Goal: Information Seeking & Learning: Learn about a topic

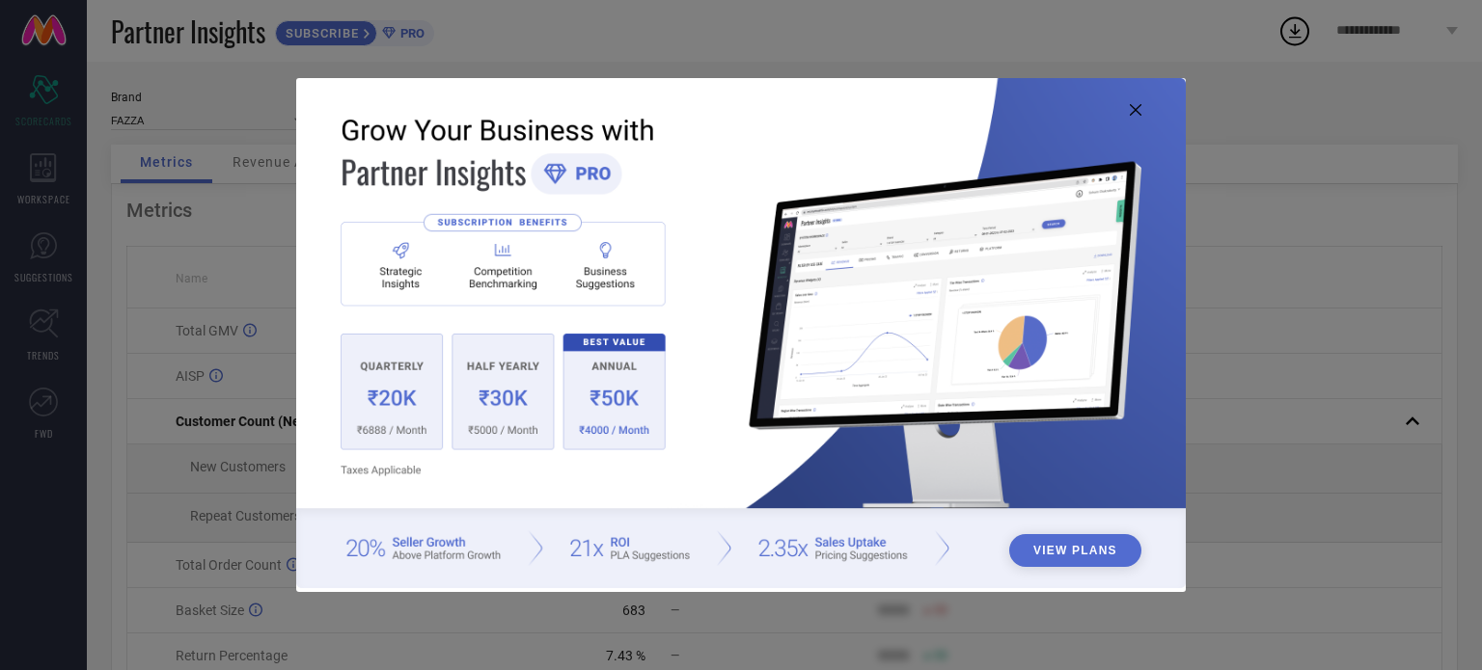
click at [1138, 103] on img at bounding box center [740, 333] width 889 height 511
click at [1135, 112] on icon at bounding box center [1136, 110] width 12 height 12
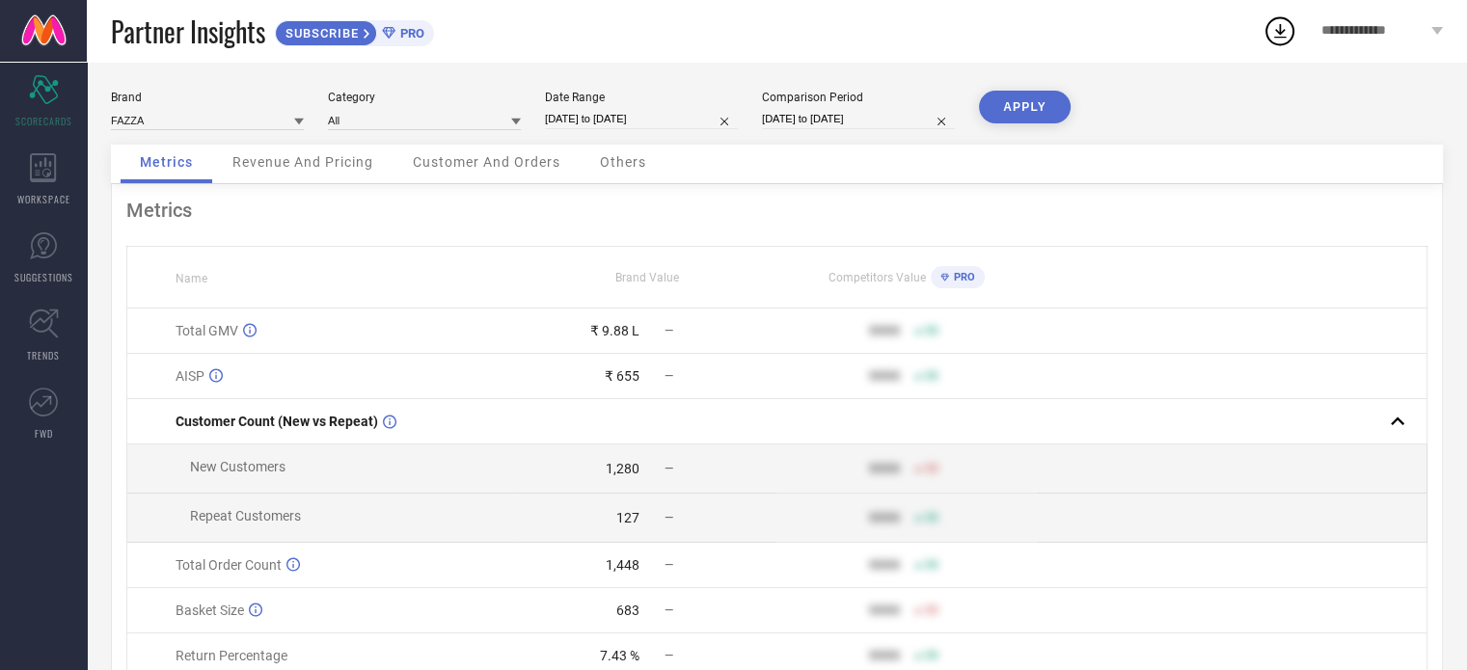
click at [367, 163] on span "Revenue And Pricing" at bounding box center [302, 161] width 141 height 15
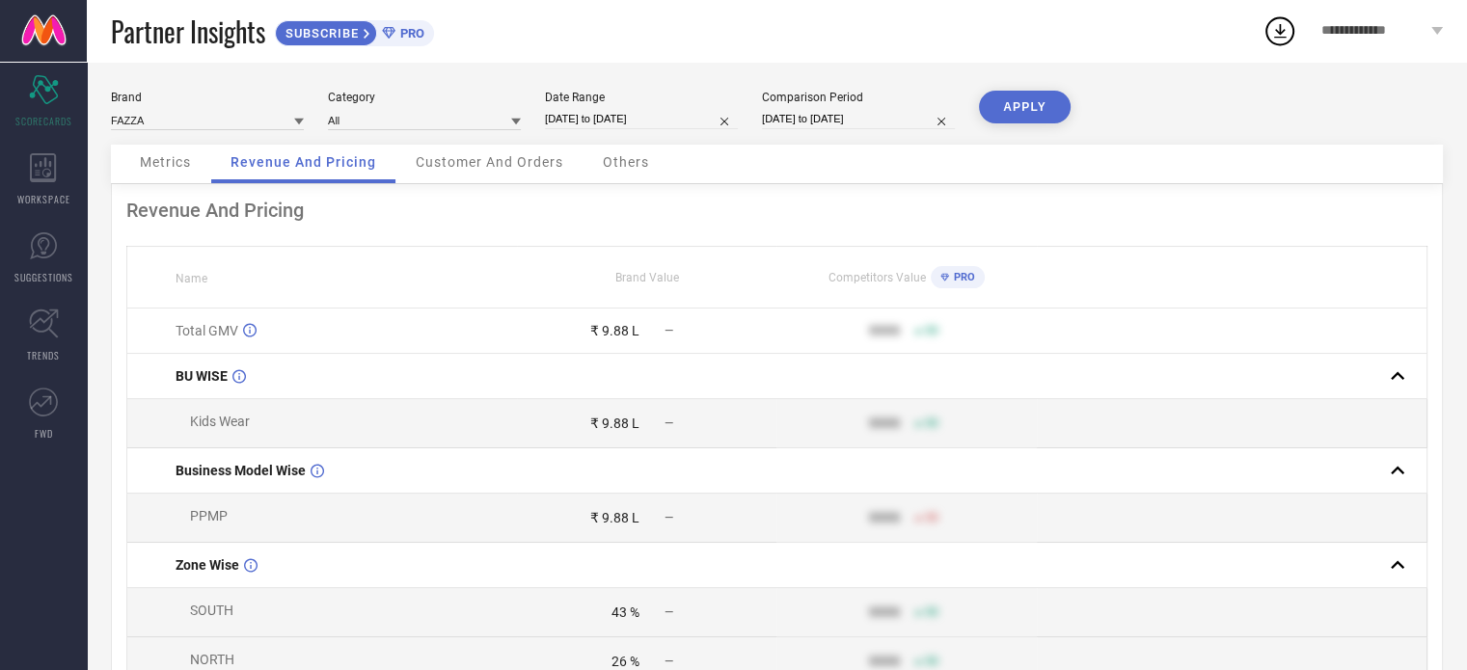
click at [147, 165] on span "Metrics" at bounding box center [165, 161] width 51 height 15
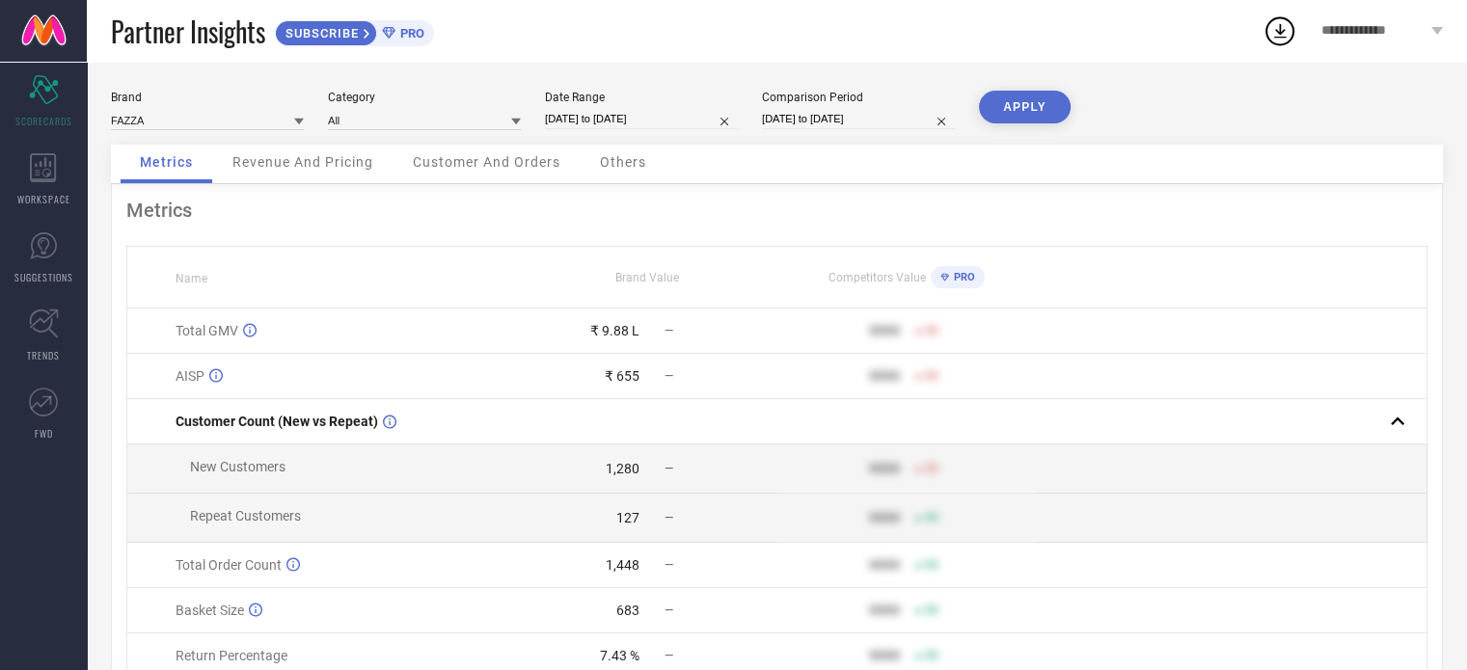
click at [433, 157] on span "Customer And Orders" at bounding box center [487, 161] width 148 height 15
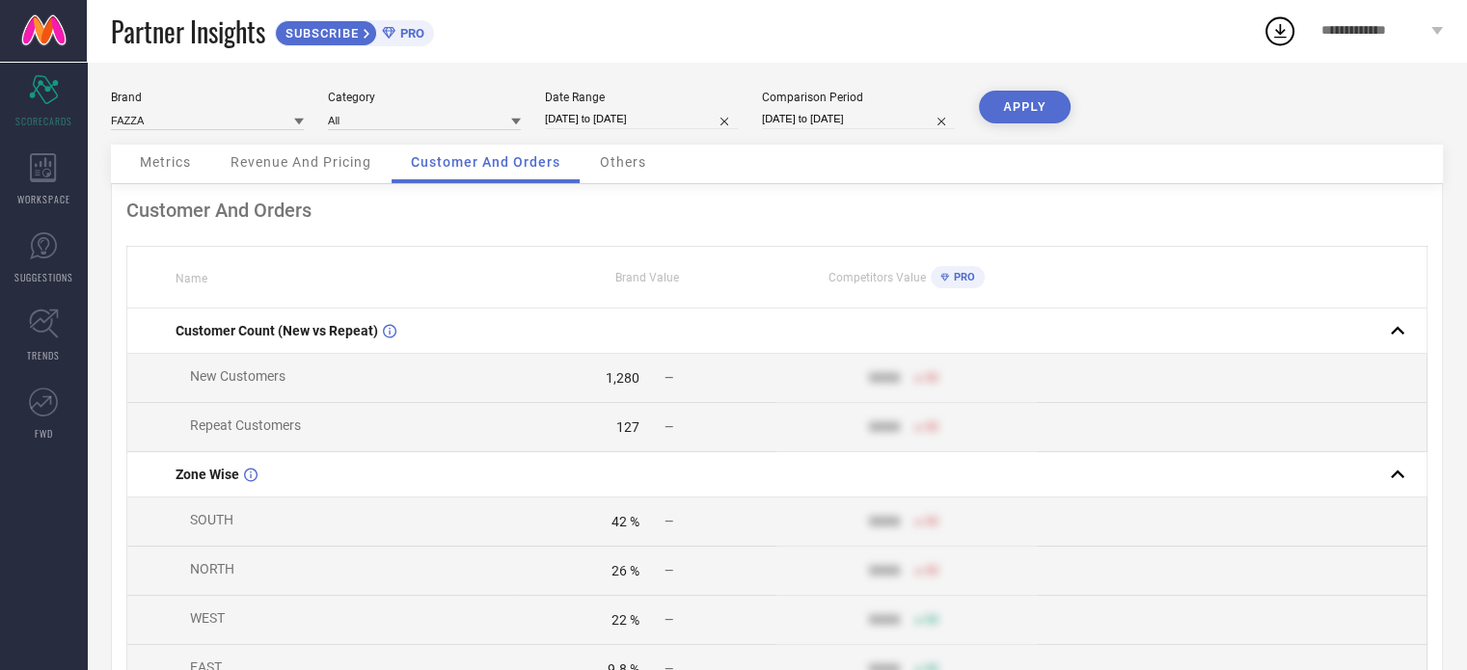
click at [642, 170] on span "Others" at bounding box center [623, 161] width 46 height 15
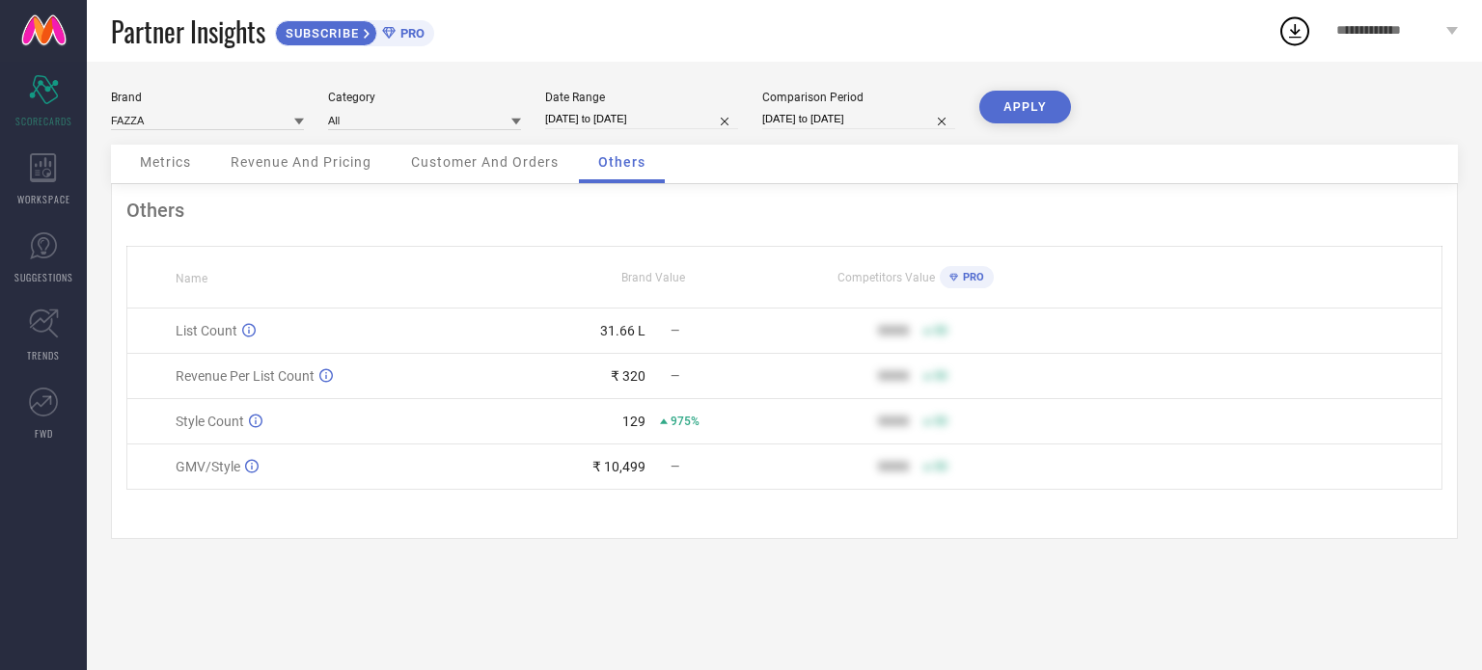
click at [685, 420] on span "975%" at bounding box center [684, 422] width 29 height 14
click at [638, 462] on div "₹ 10,499" at bounding box center [618, 466] width 53 height 15
click at [248, 471] on icon at bounding box center [252, 466] width 14 height 14
click at [745, 568] on div "Brand FAZZA Category All Date Range [DATE] to [DATE] Comparison Period [DATE] t…" at bounding box center [784, 366] width 1395 height 609
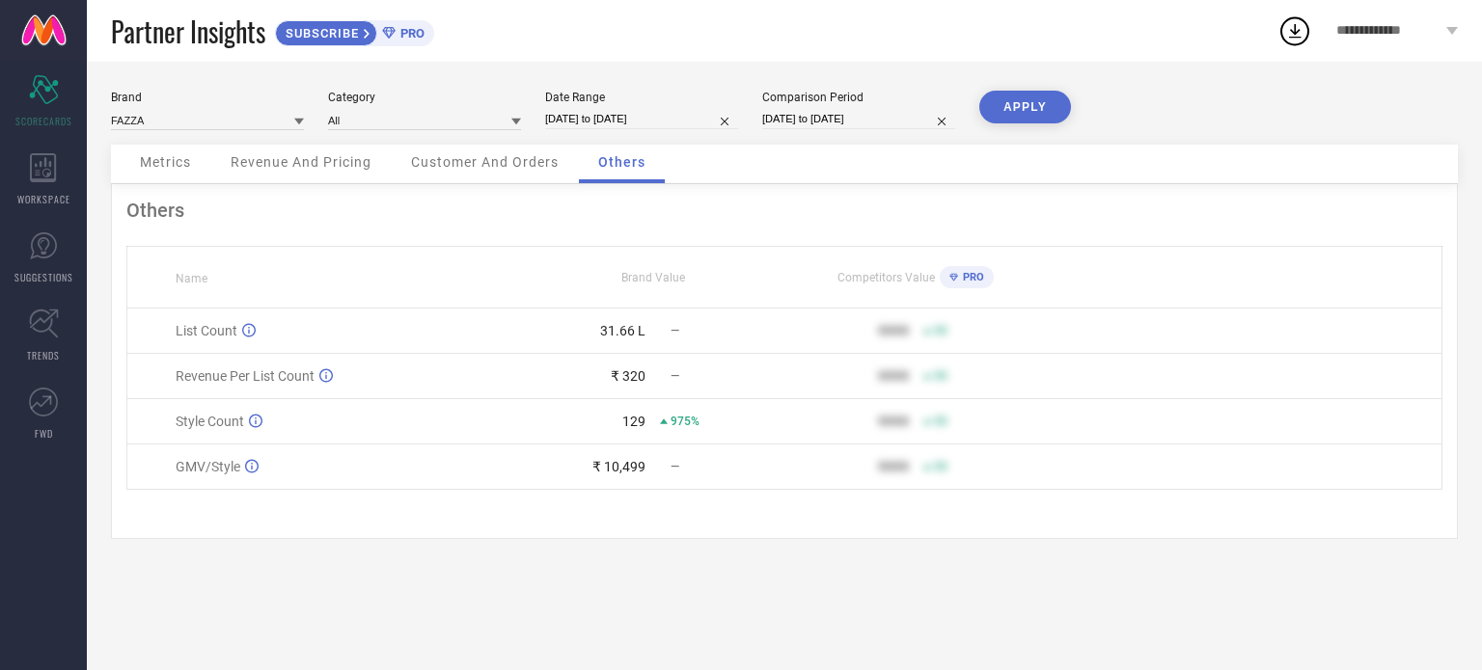
click at [481, 181] on div "Customer And Orders" at bounding box center [485, 164] width 186 height 39
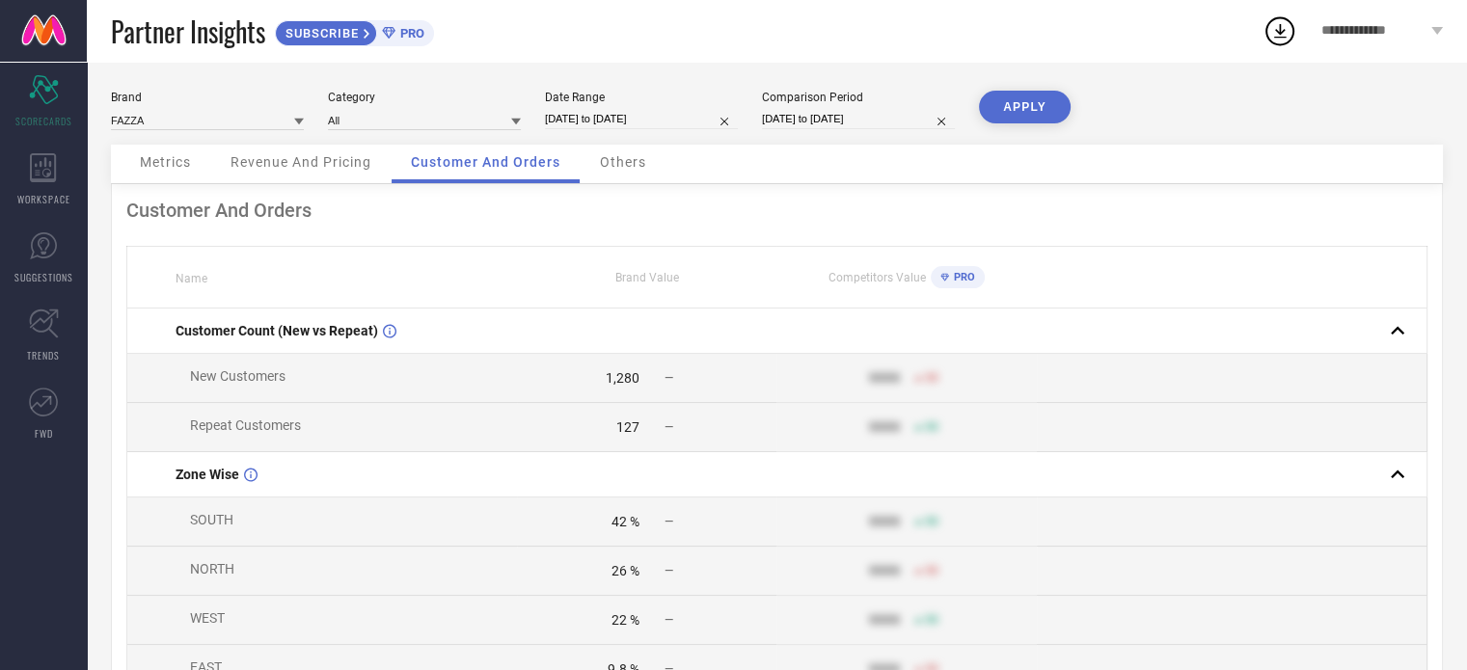
select select "6"
select select "2025"
select select "7"
select select "2025"
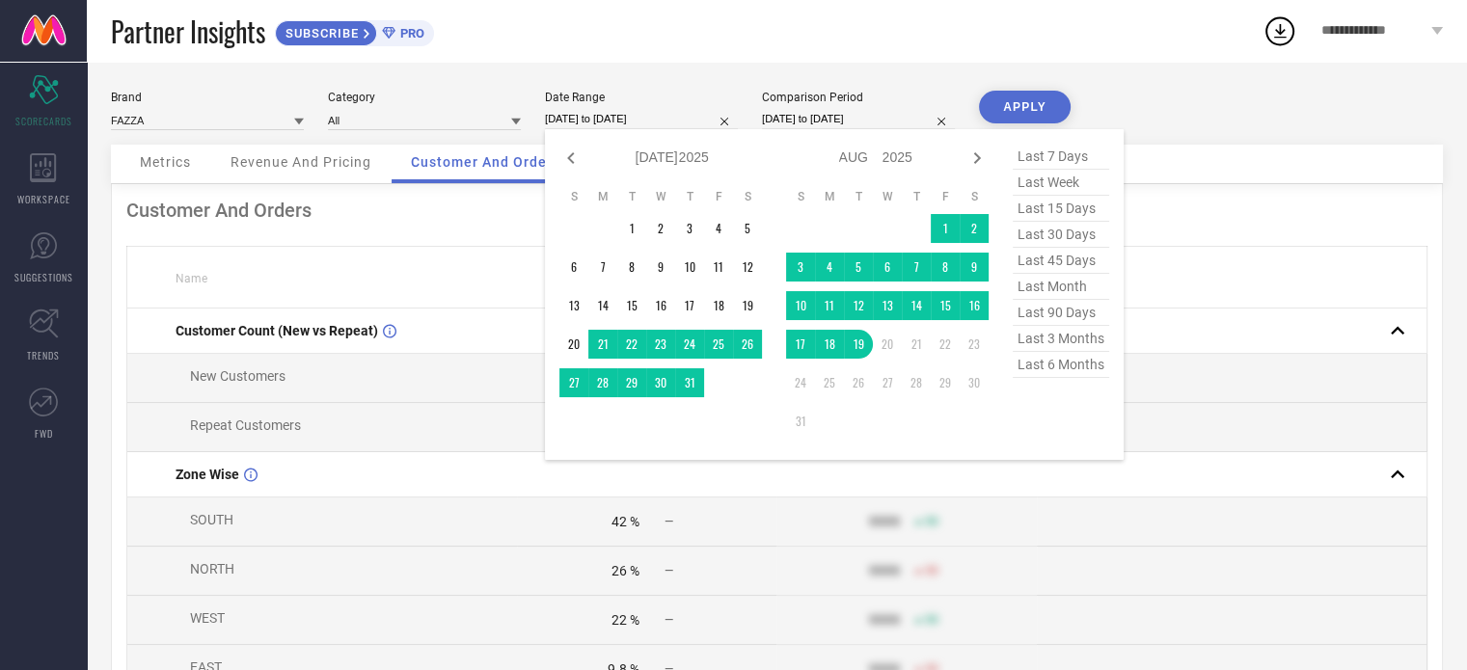
click at [606, 118] on input "[DATE] to [DATE]" at bounding box center [641, 119] width 193 height 20
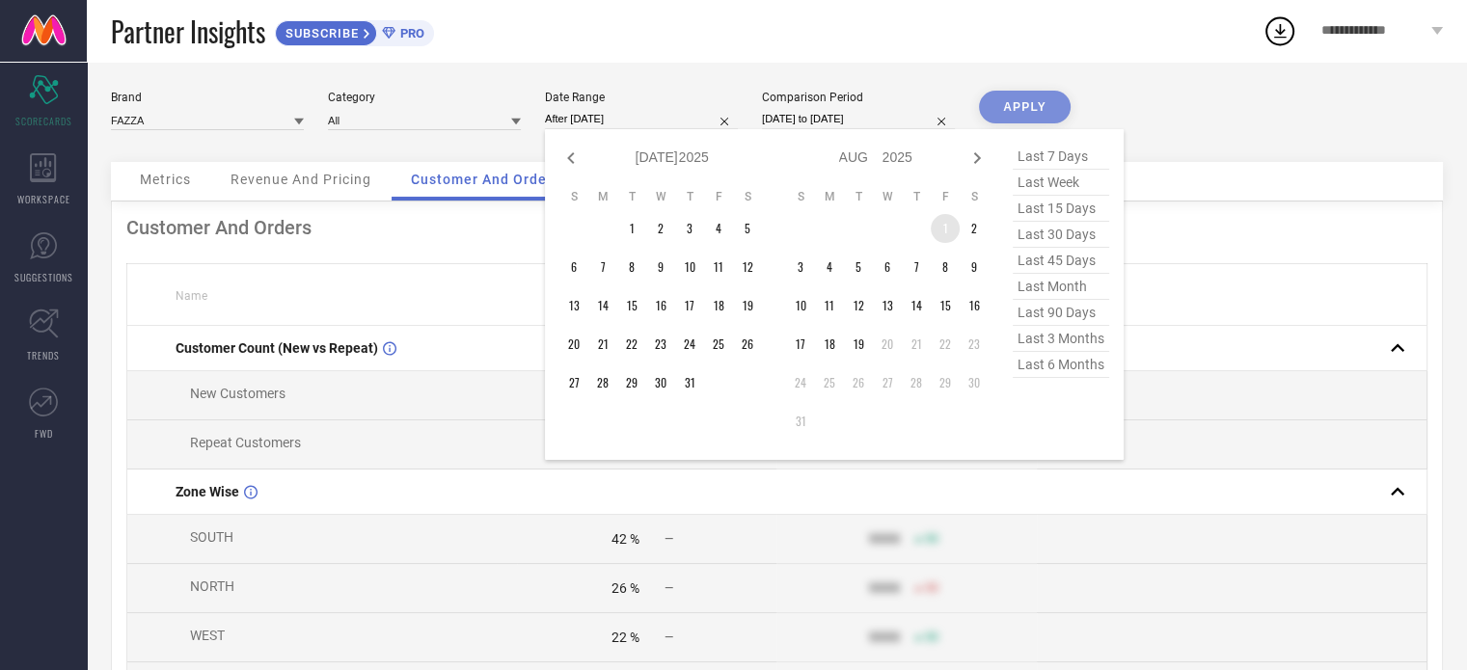
click at [946, 226] on td "1" at bounding box center [945, 228] width 29 height 29
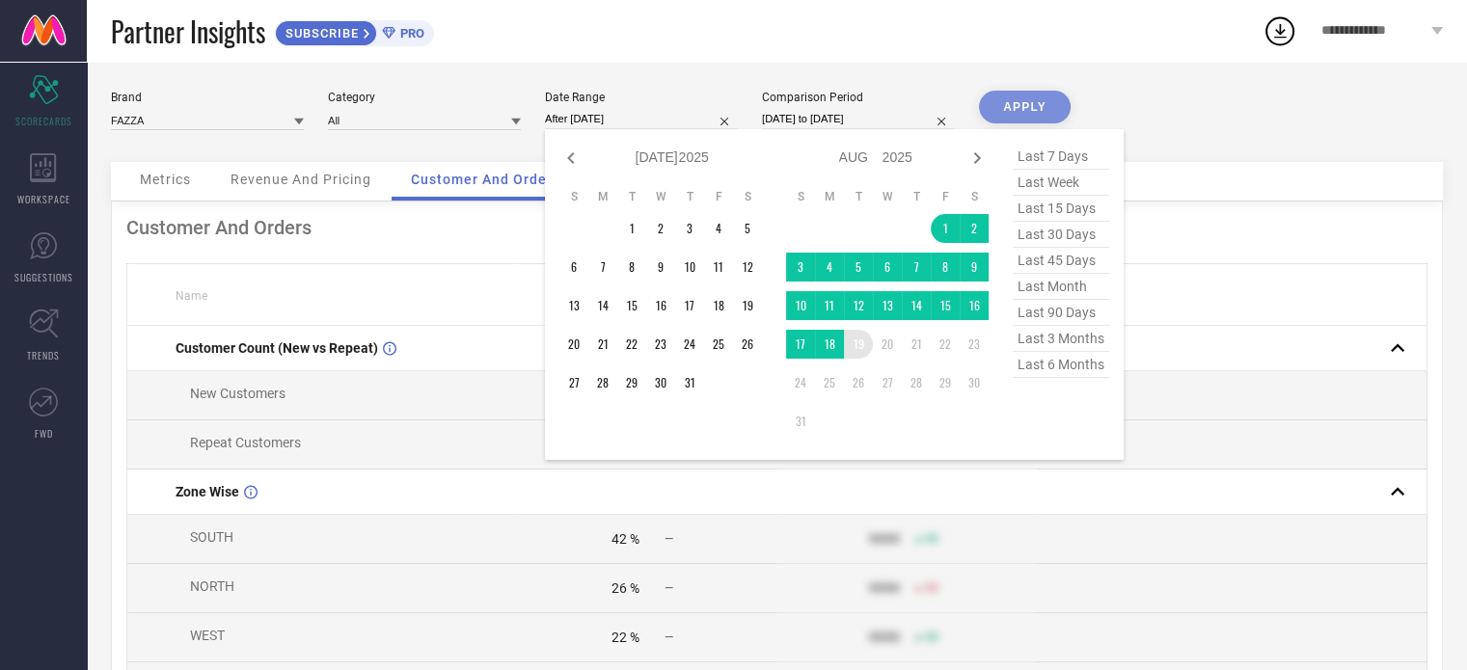
type input "[DATE] to [DATE]"
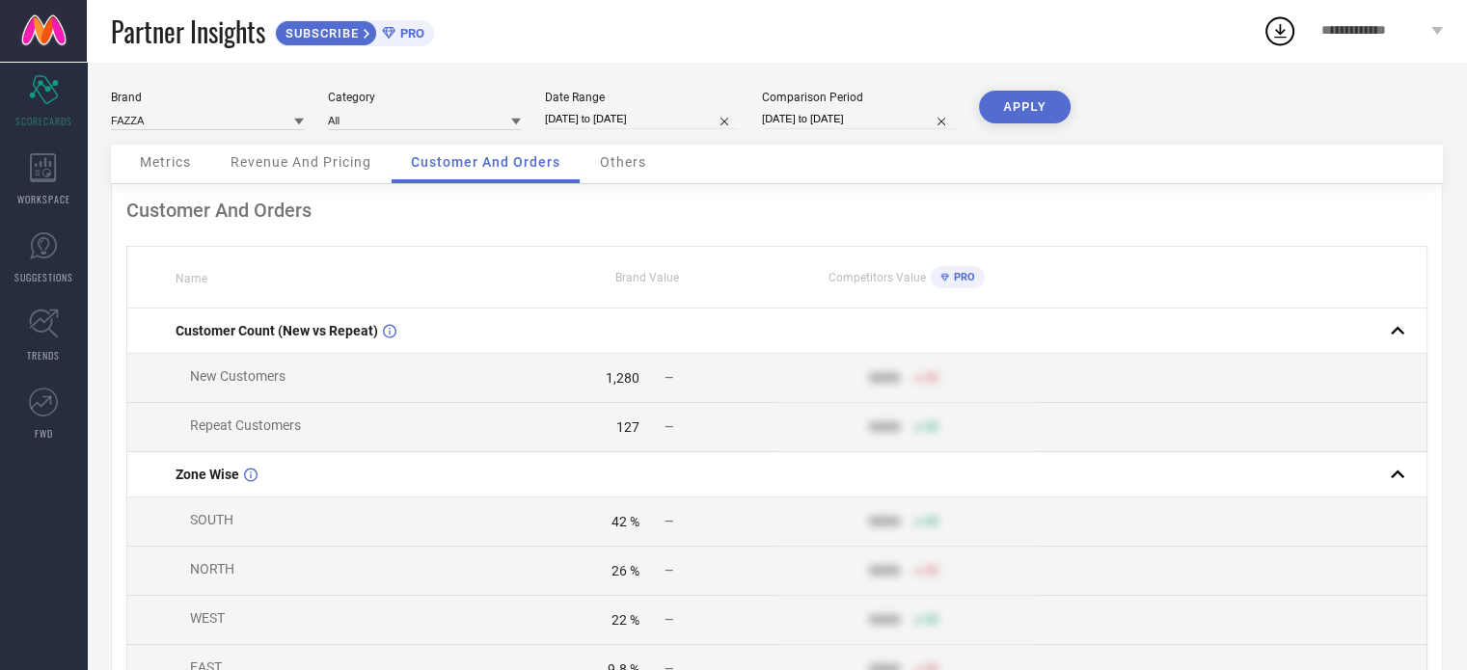
click at [1061, 107] on button "APPLY" at bounding box center [1025, 107] width 92 height 33
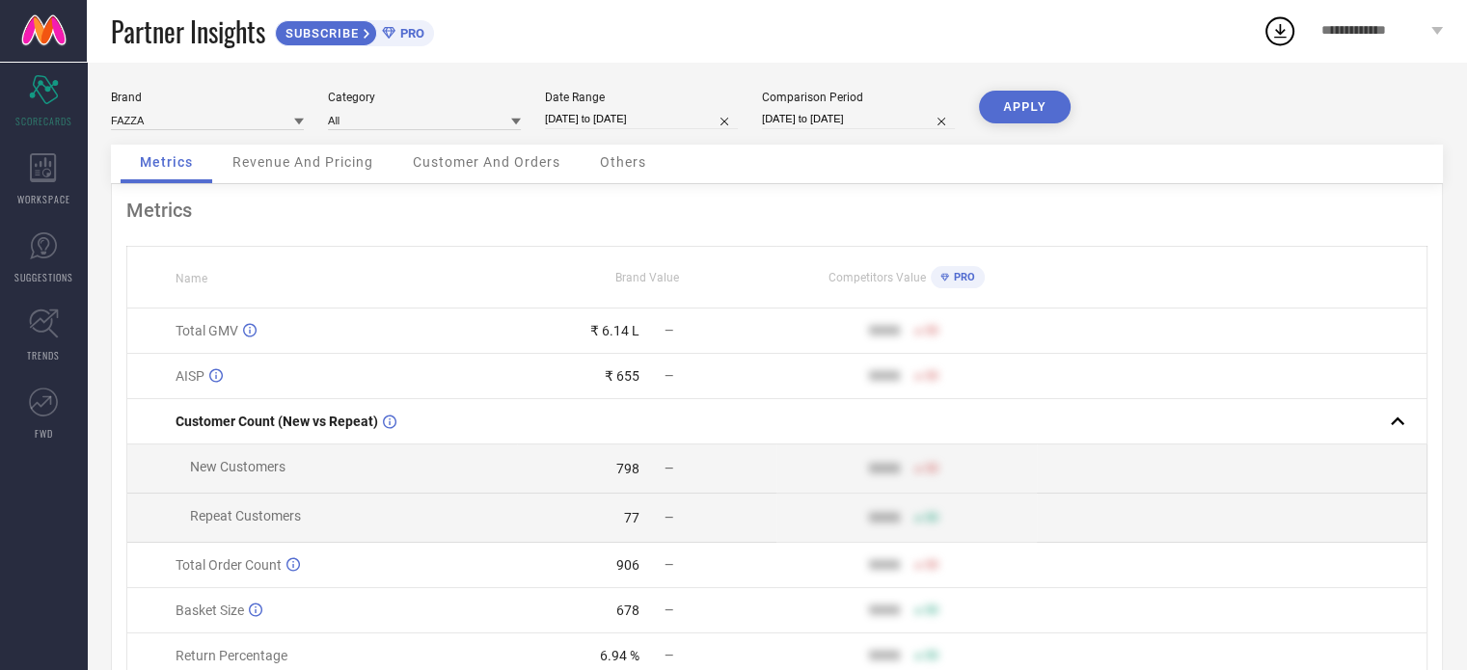
click at [886, 106] on div "Comparison Period [DATE] to [DATE]" at bounding box center [858, 111] width 193 height 40
select select "6"
select select "2024"
select select "7"
select select "2024"
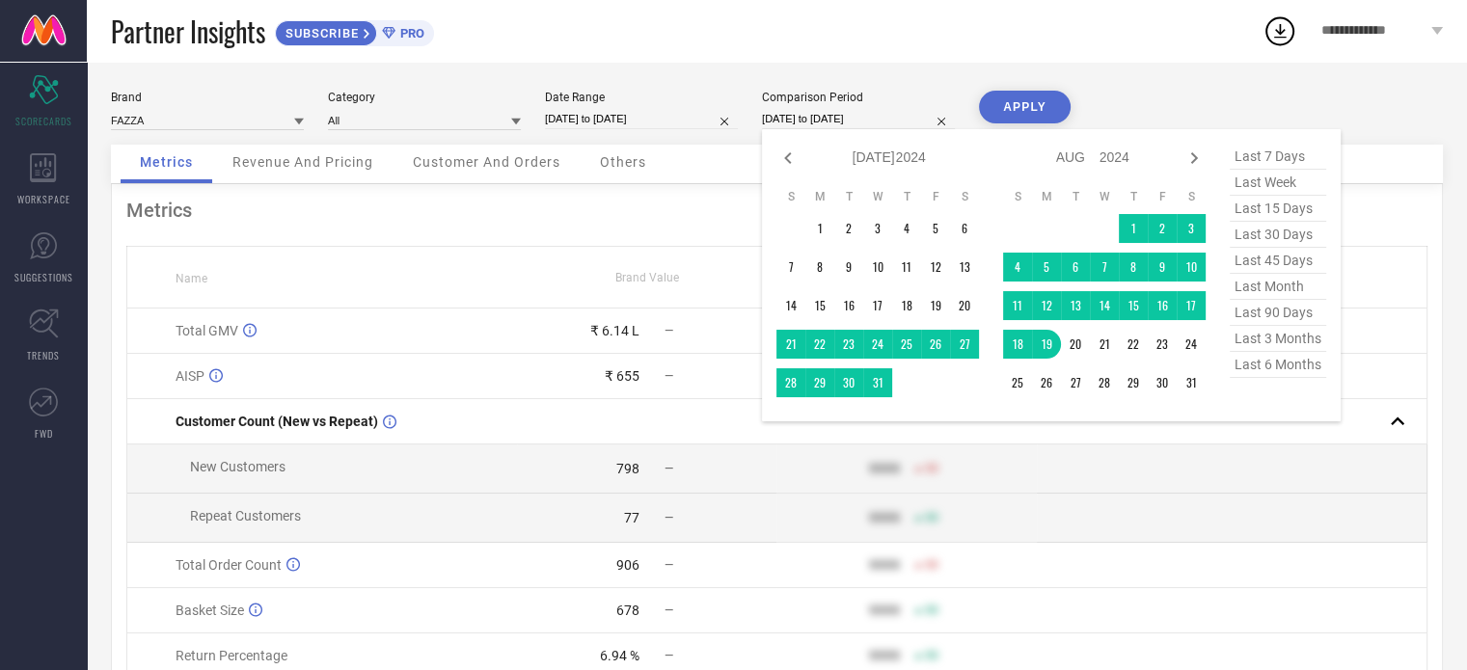
click at [864, 119] on input "[DATE] to [DATE]" at bounding box center [858, 119] width 193 height 20
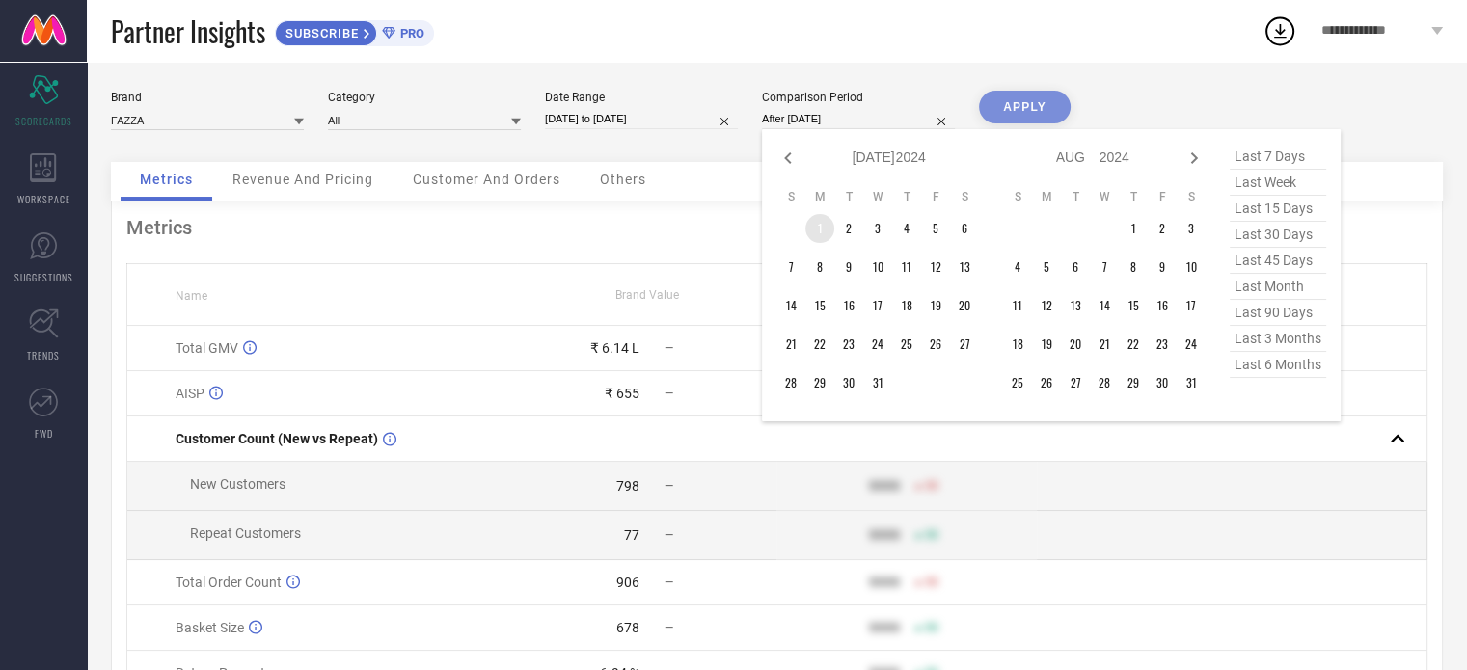
click at [818, 231] on td "1" at bounding box center [819, 228] width 29 height 29
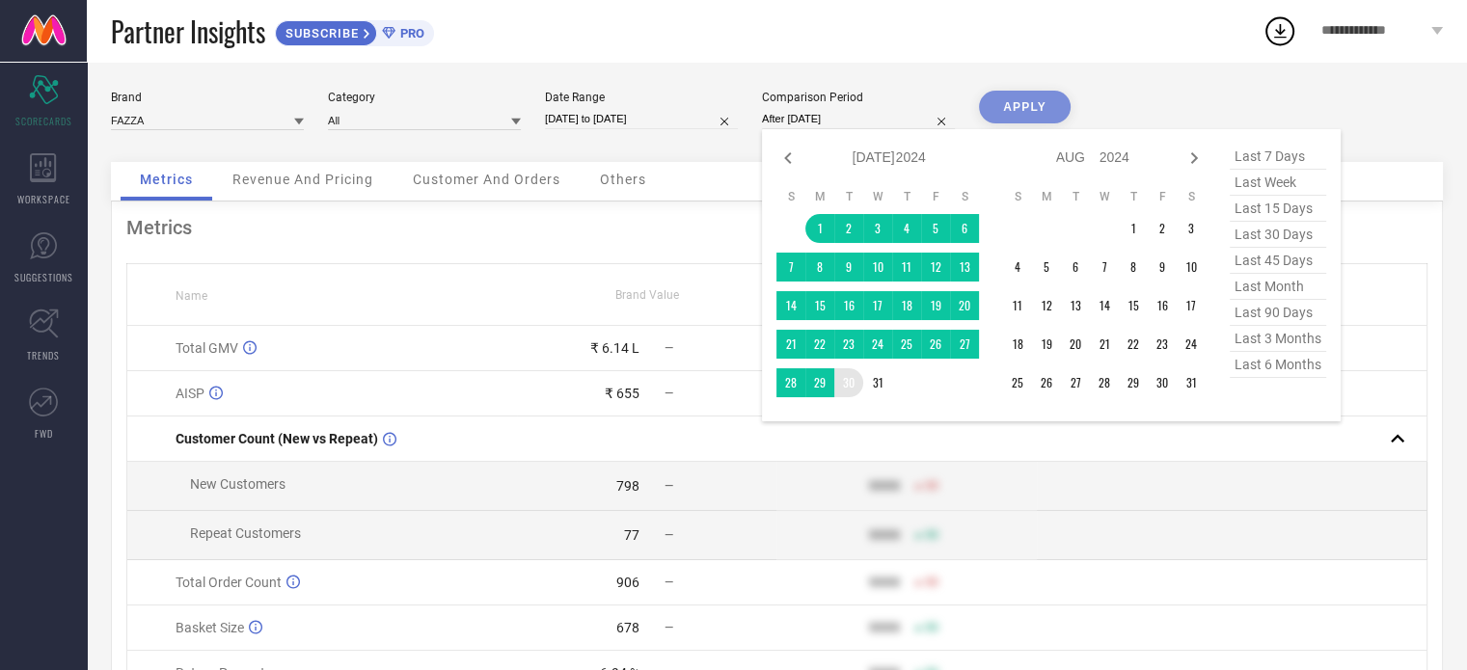
type input "[DATE] to [DATE]"
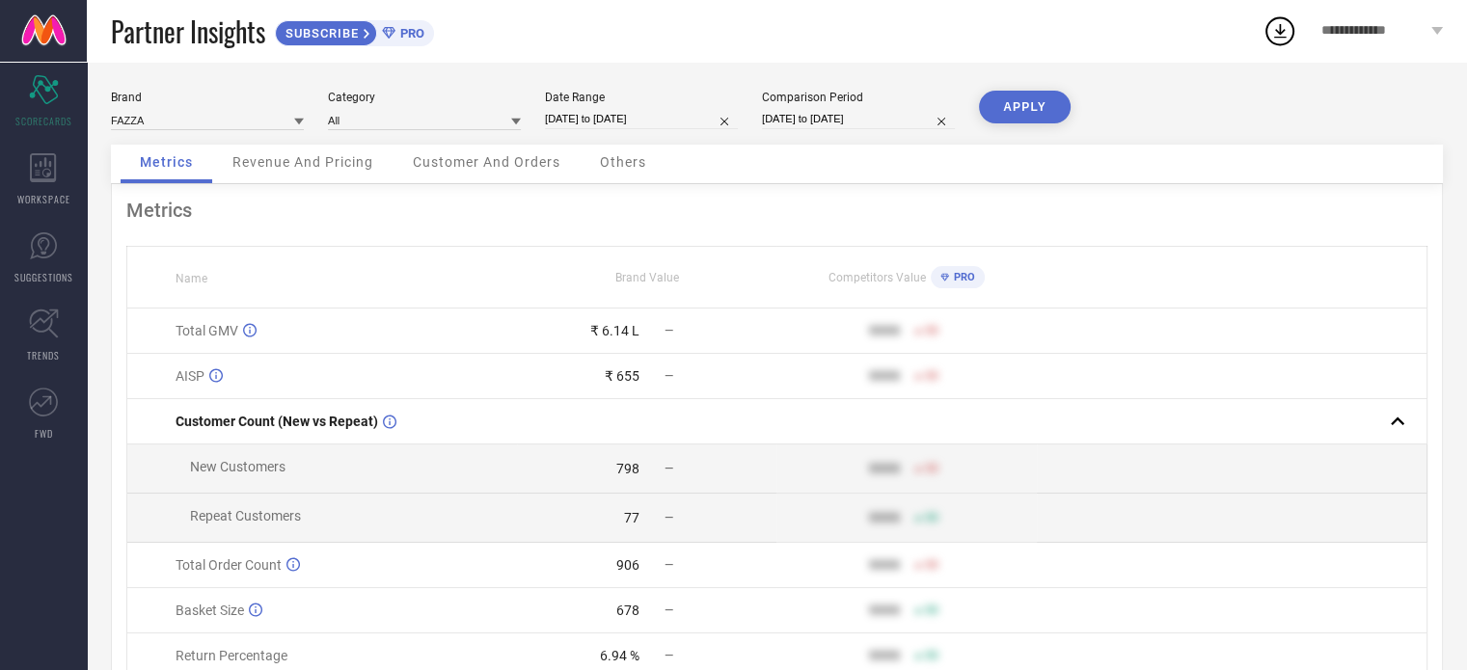
click at [1019, 98] on button "APPLY" at bounding box center [1025, 107] width 92 height 33
click at [1013, 104] on button "APPLY" at bounding box center [1025, 107] width 92 height 33
select select "6"
select select "2024"
select select "7"
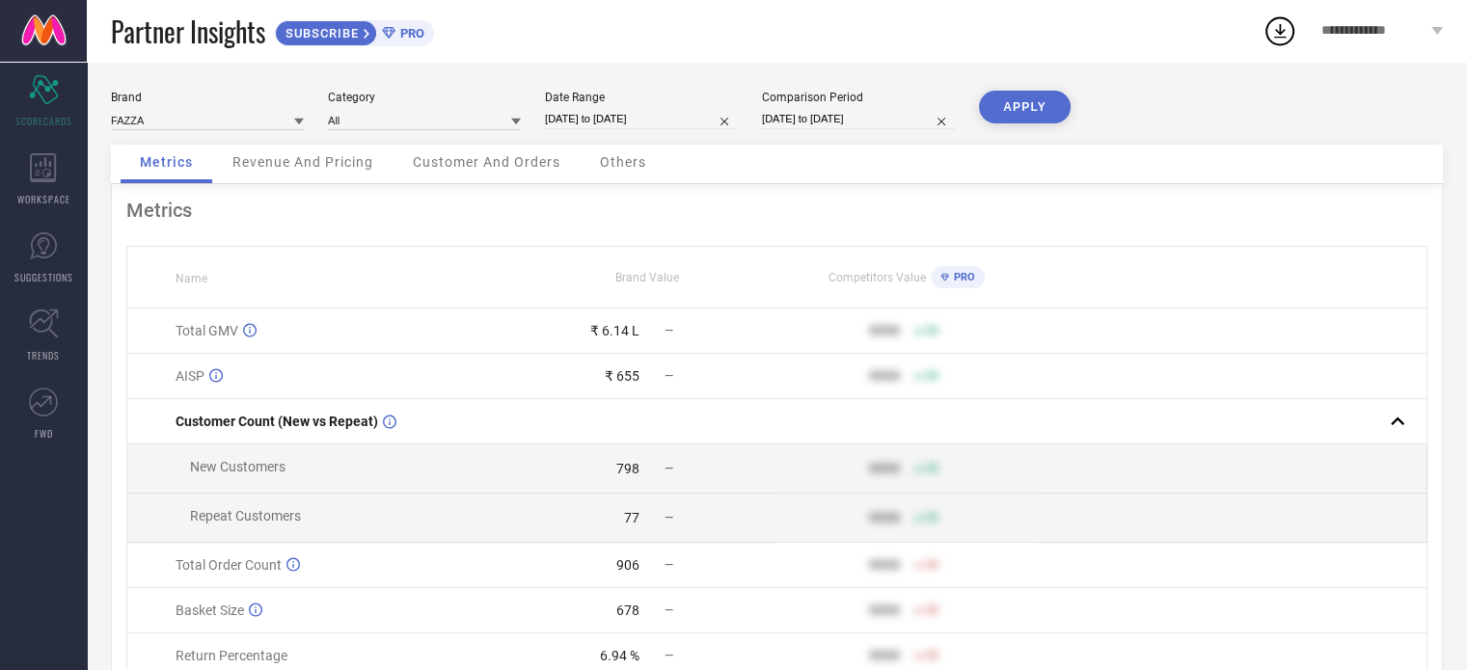
select select "2024"
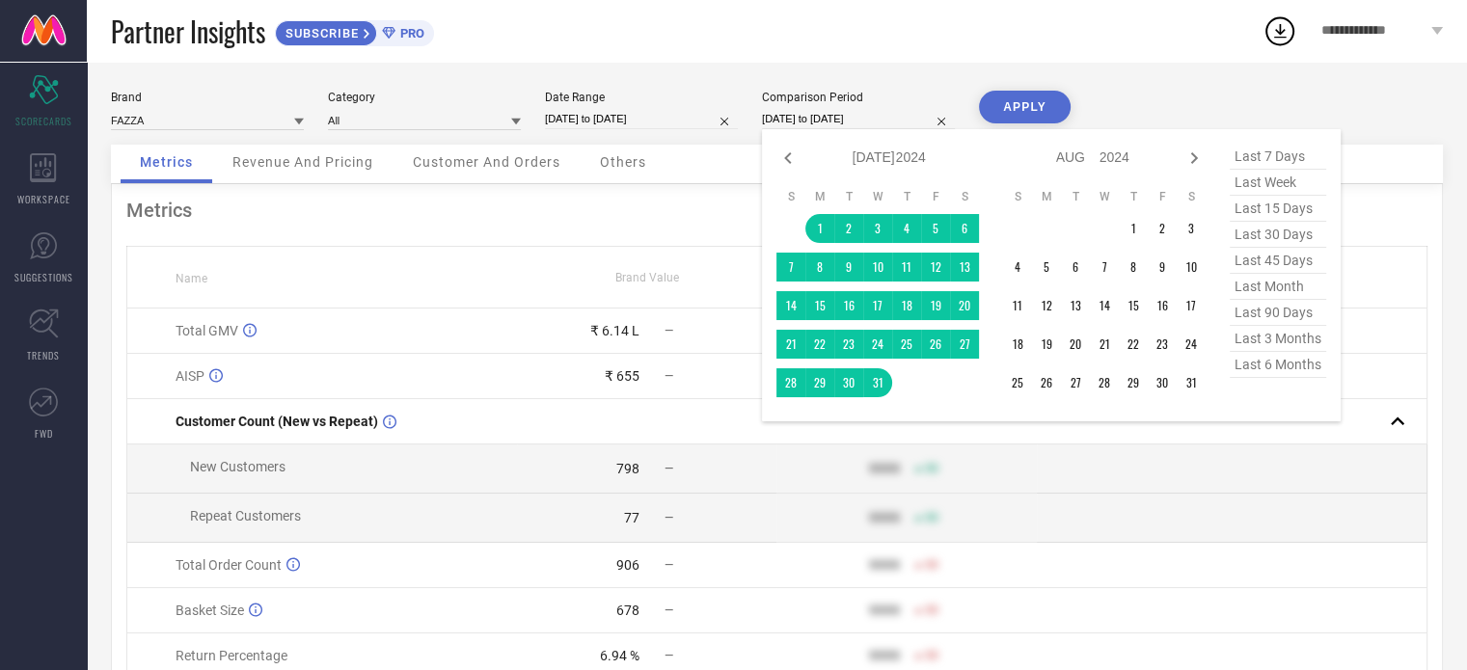
click at [858, 111] on input "[DATE] to [DATE]" at bounding box center [858, 119] width 193 height 20
click at [784, 157] on icon at bounding box center [787, 158] width 7 height 12
select select "5"
select select "2024"
select select "6"
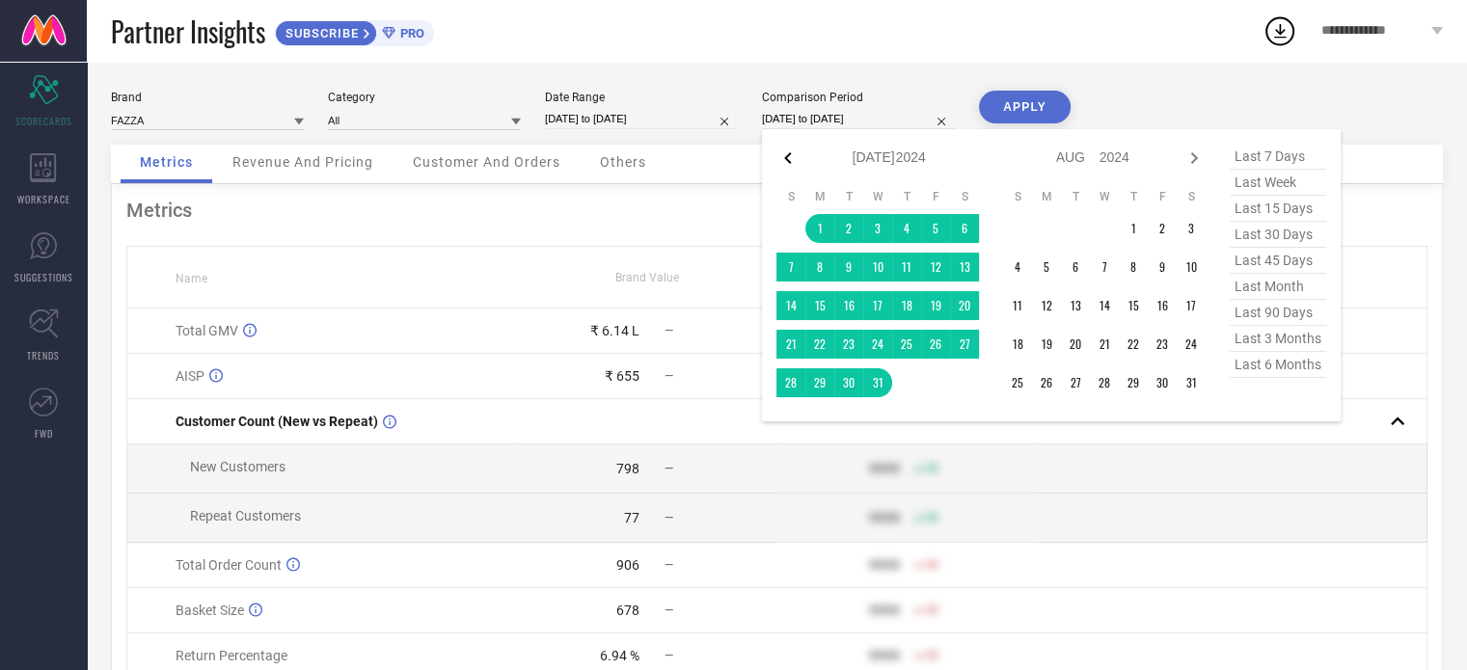
select select "2024"
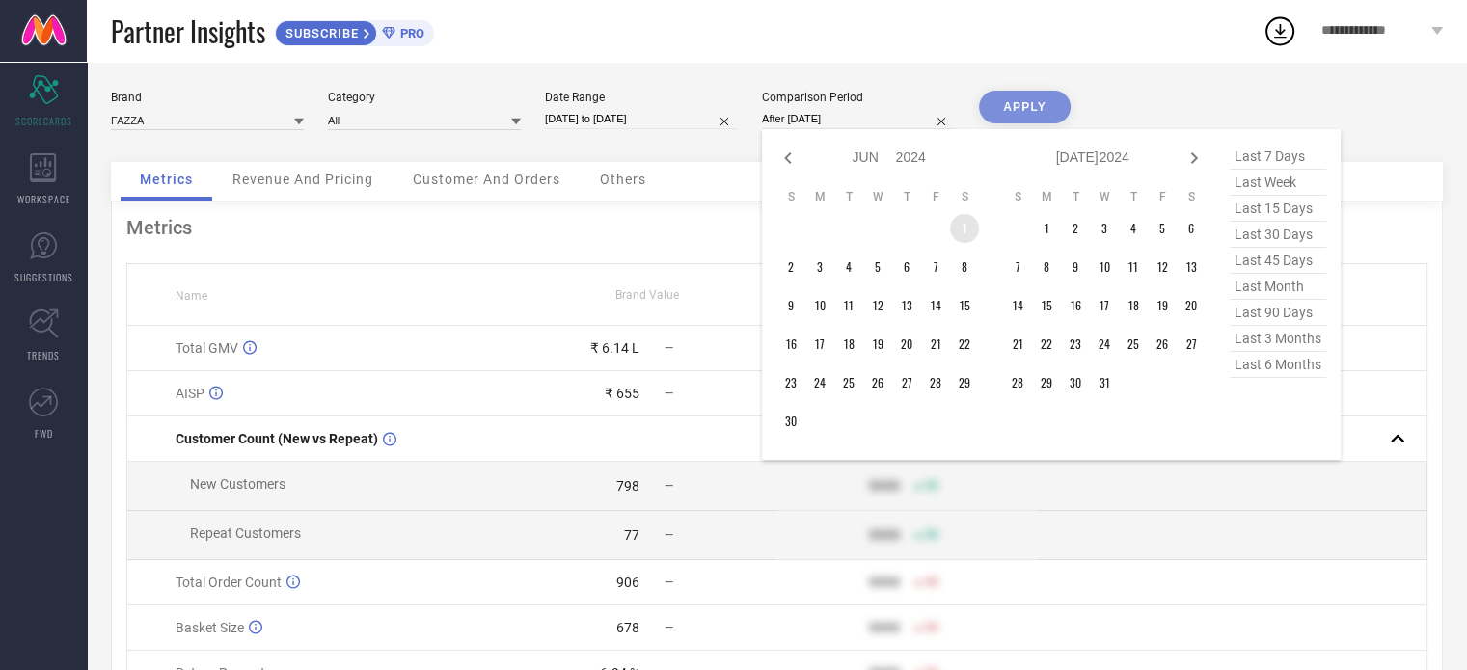
click at [967, 231] on td "1" at bounding box center [964, 228] width 29 height 29
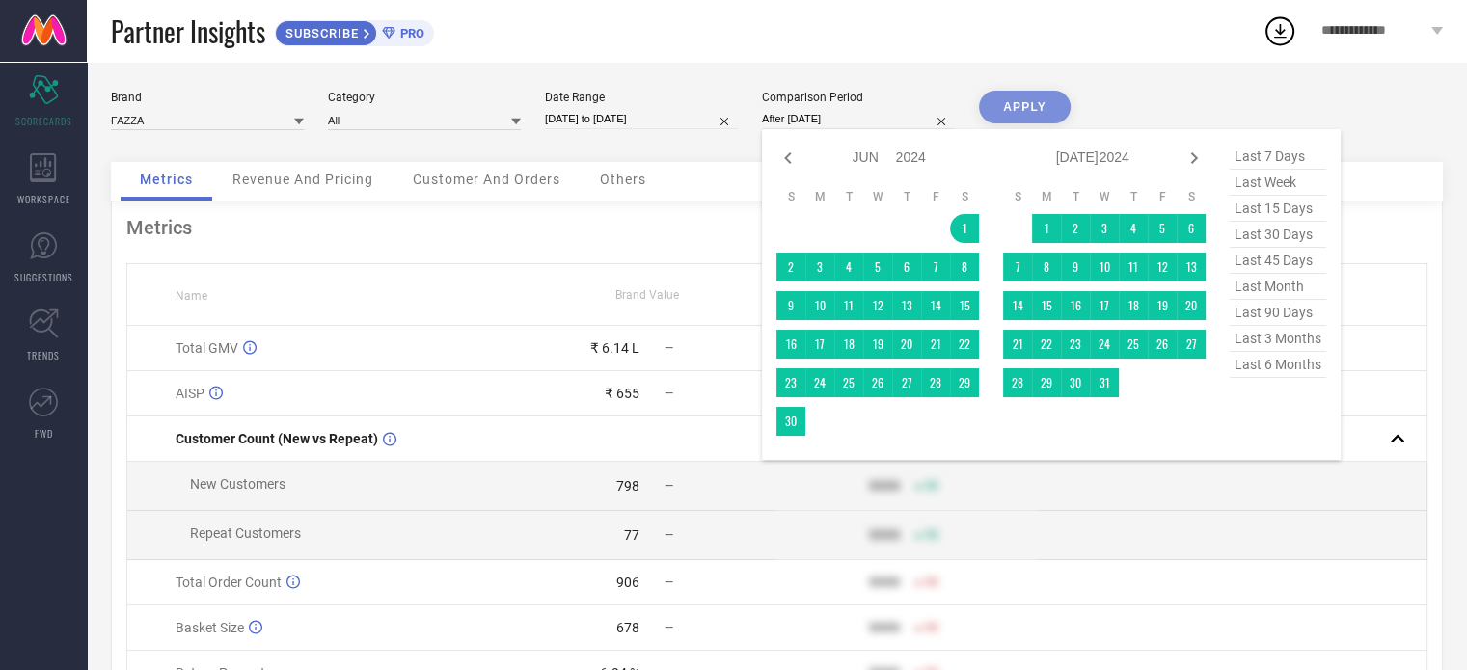
click at [805, 411] on td at bounding box center [819, 421] width 29 height 29
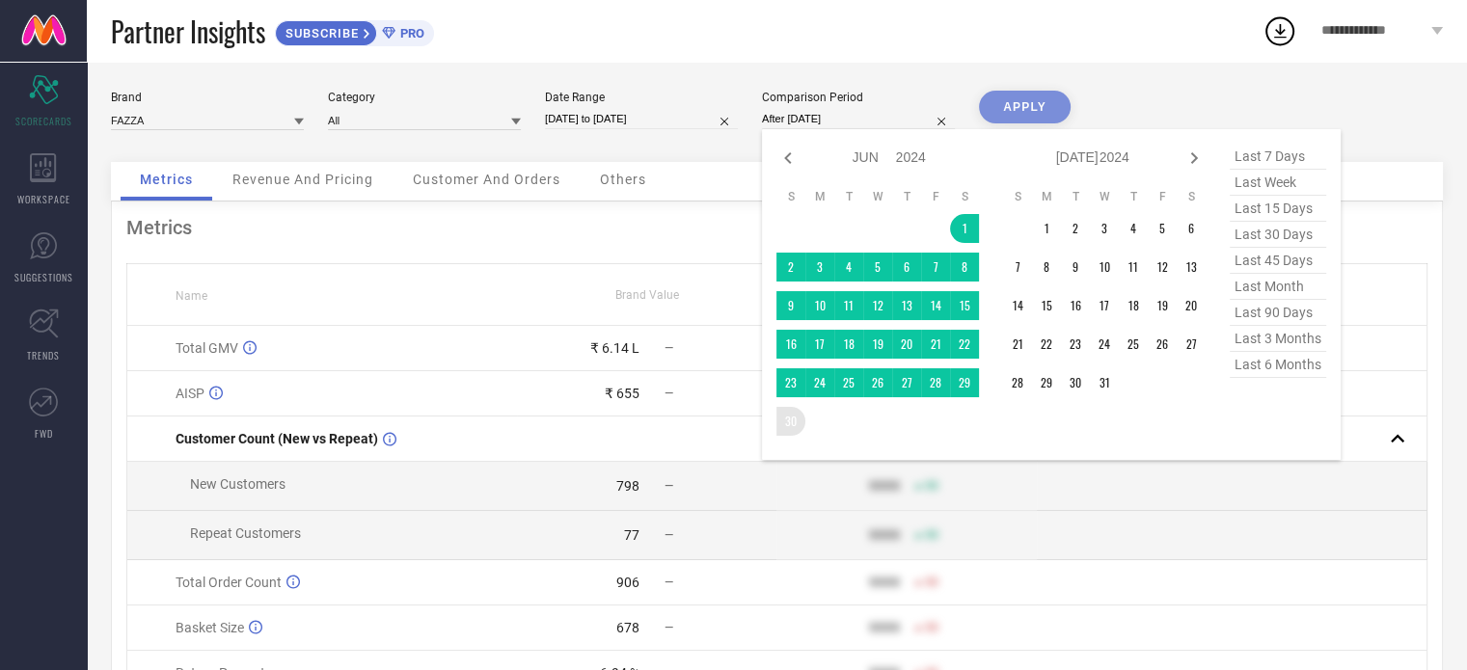
type input "[DATE] to [DATE]"
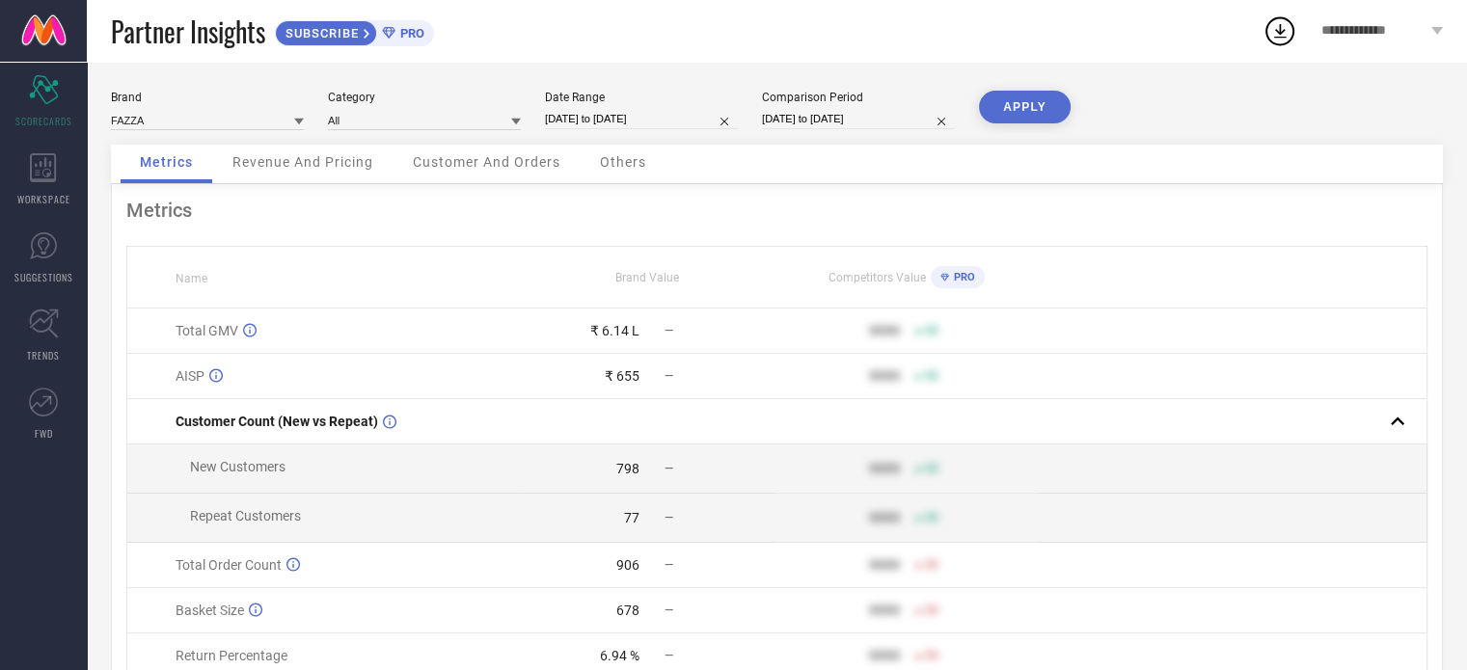
click at [1010, 114] on button "APPLY" at bounding box center [1025, 107] width 92 height 33
click at [32, 196] on span "WORKSPACE" at bounding box center [43, 199] width 53 height 14
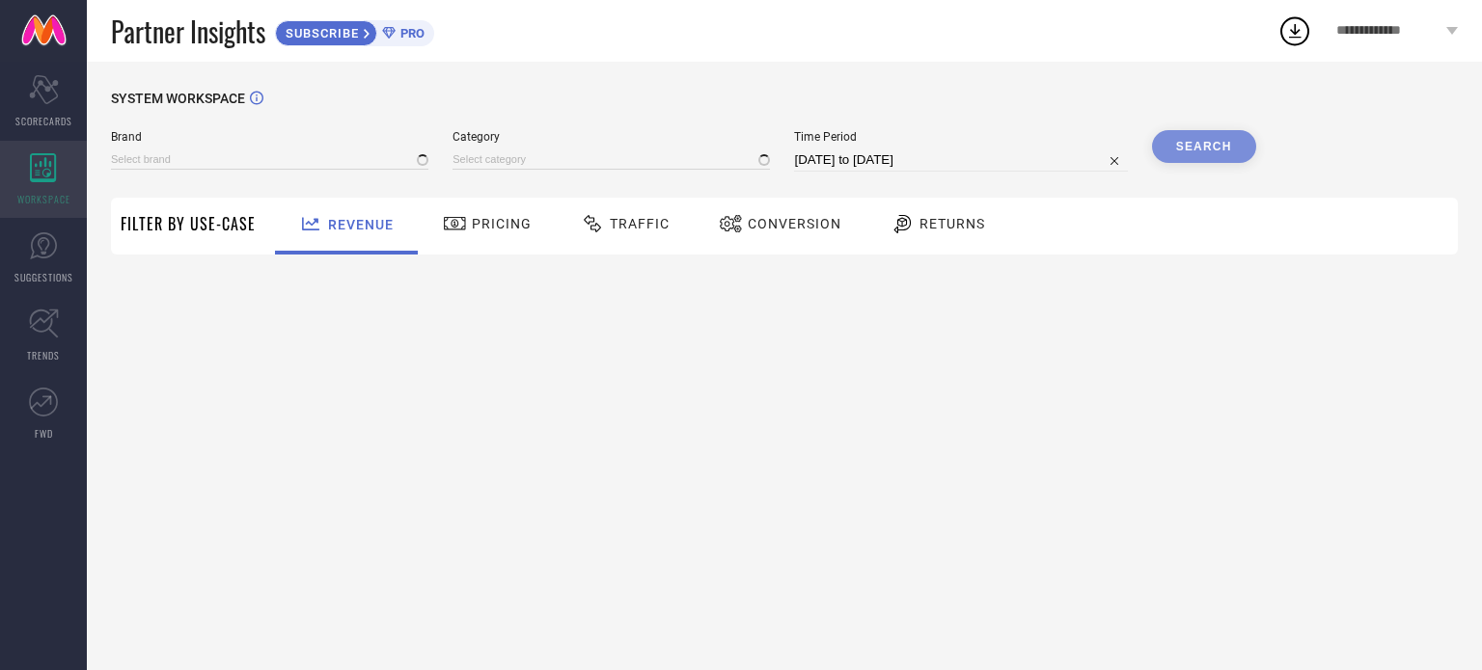
type input "FAZZA"
type input "All"
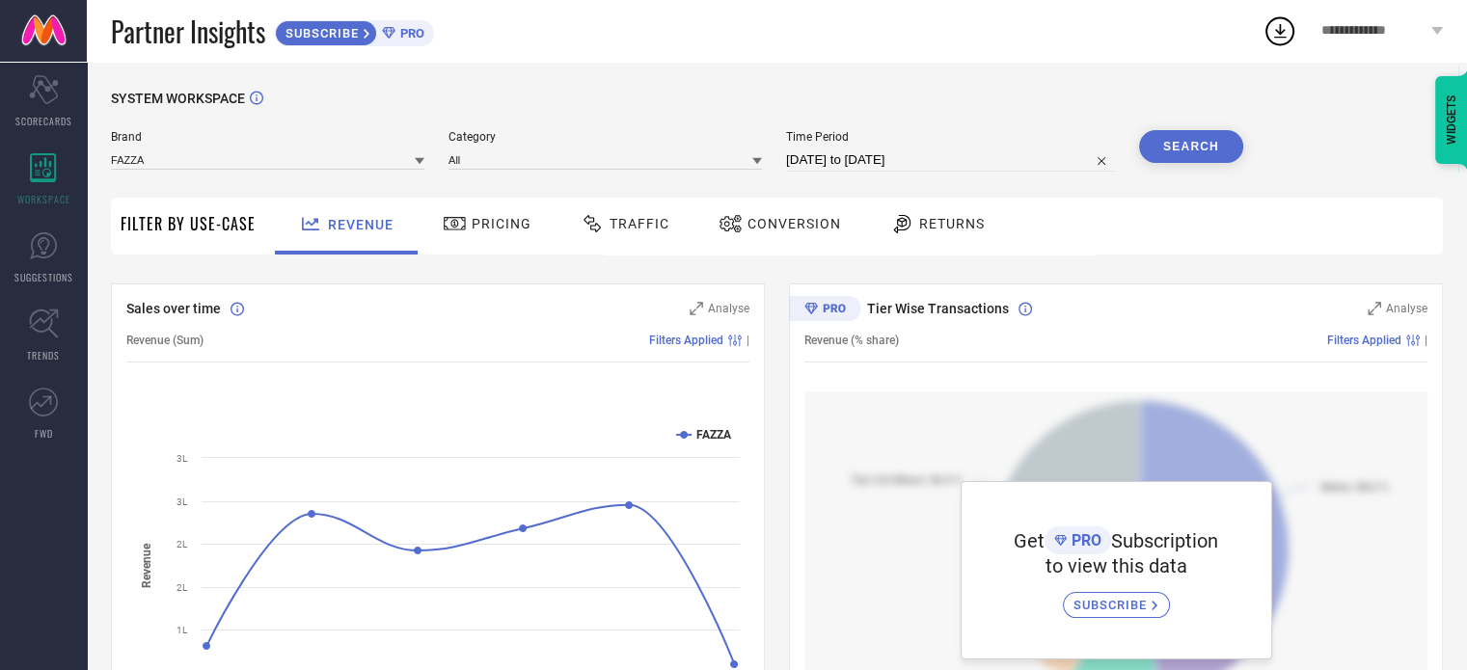
click at [517, 235] on div "Pricing" at bounding box center [487, 223] width 98 height 33
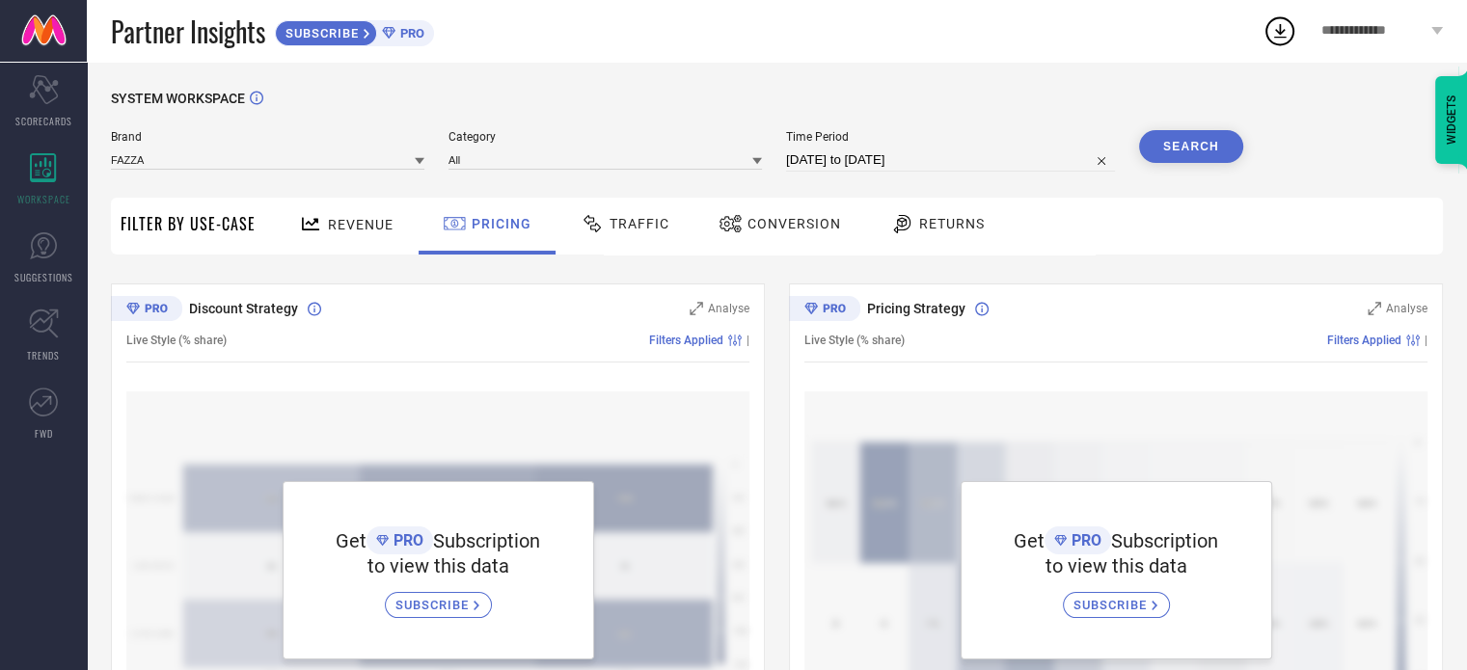
click at [609, 234] on div "Traffic" at bounding box center [625, 223] width 98 height 33
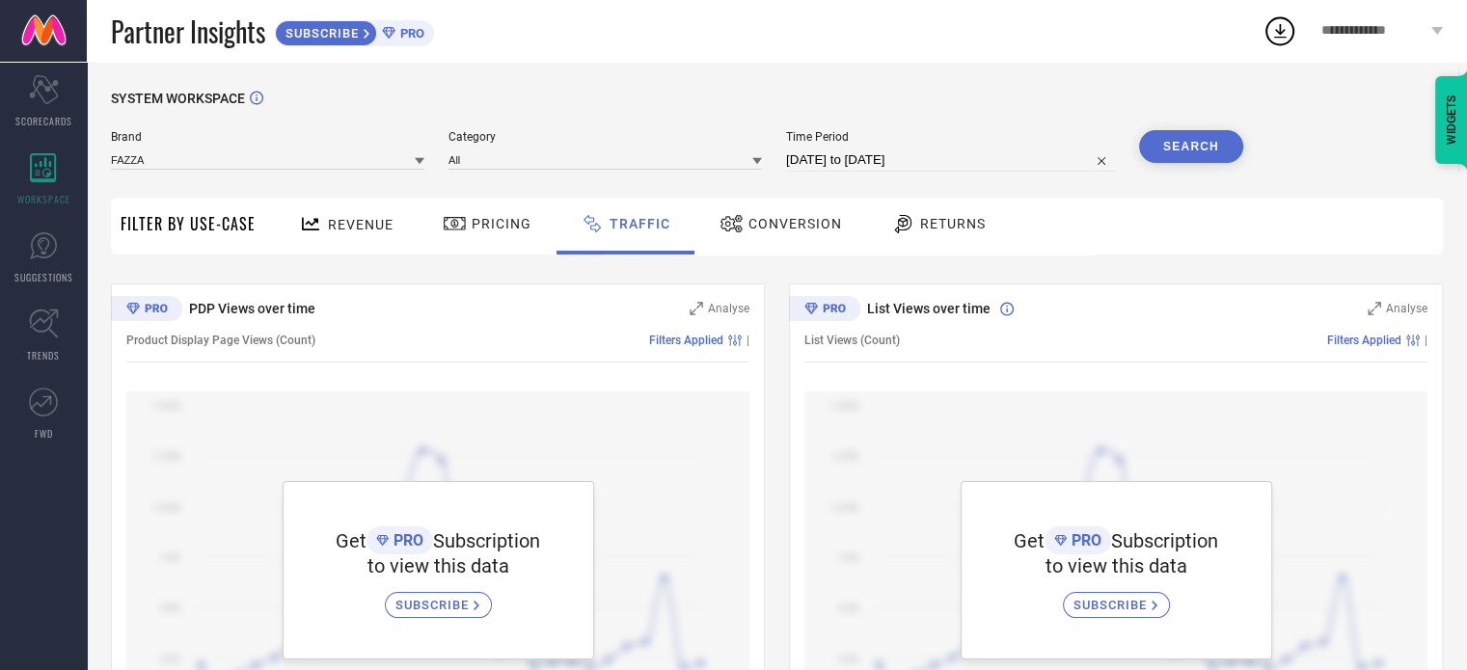
click at [774, 220] on span "Conversion" at bounding box center [796, 223] width 94 height 15
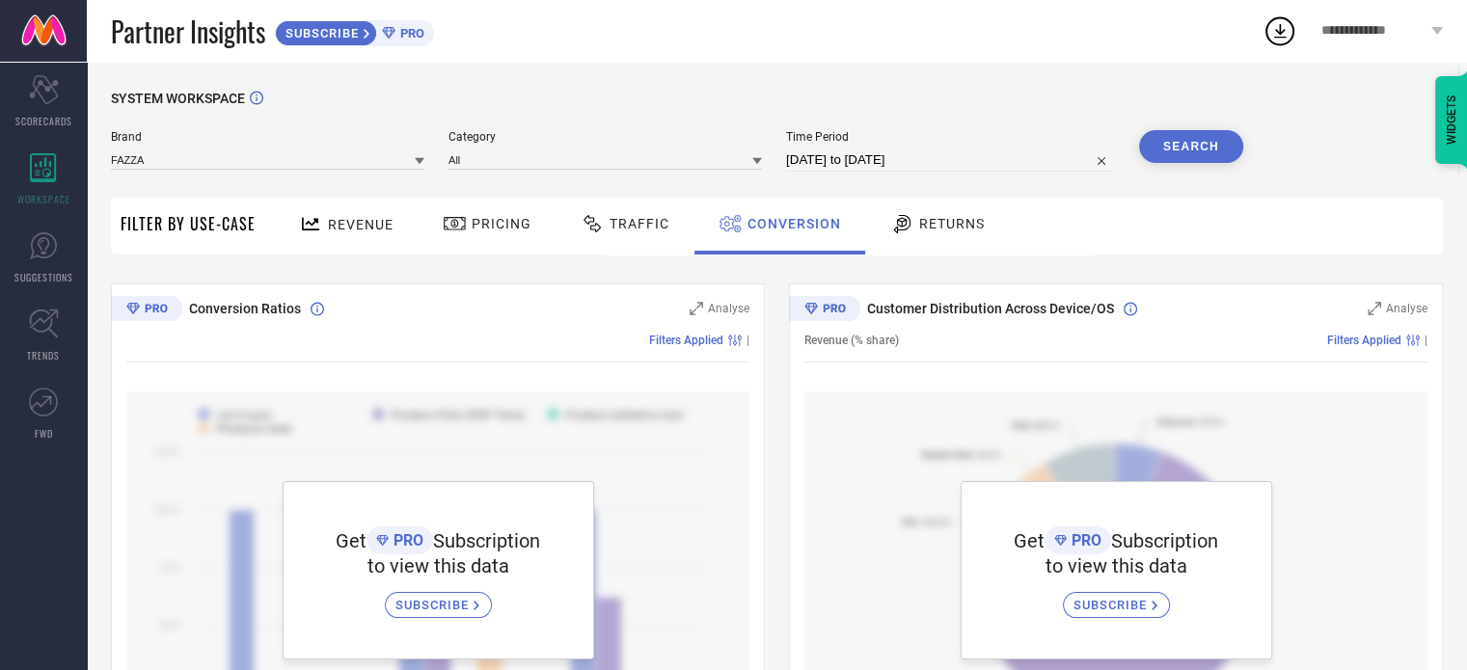
click at [909, 232] on div at bounding box center [904, 223] width 29 height 23
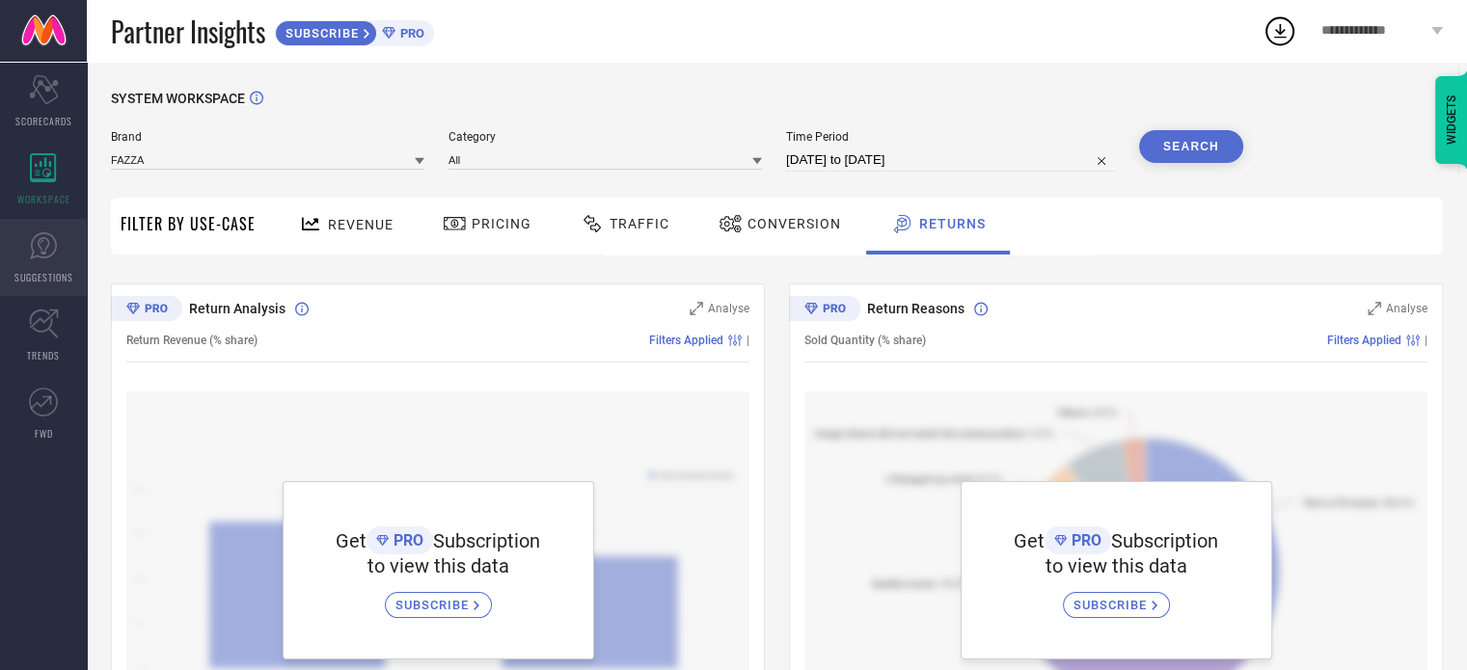
click at [6, 273] on link "SUGGESTIONS" at bounding box center [43, 257] width 87 height 77
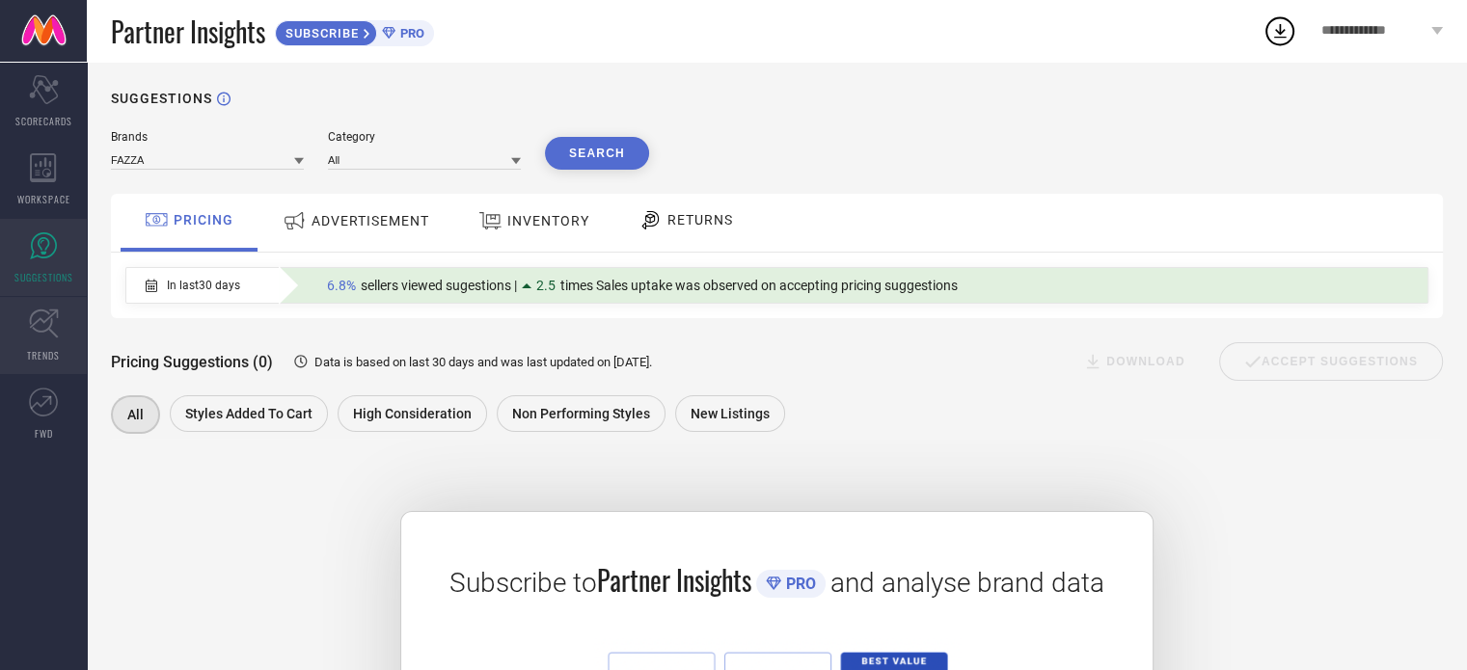
click at [39, 369] on link "TRENDS" at bounding box center [43, 335] width 87 height 77
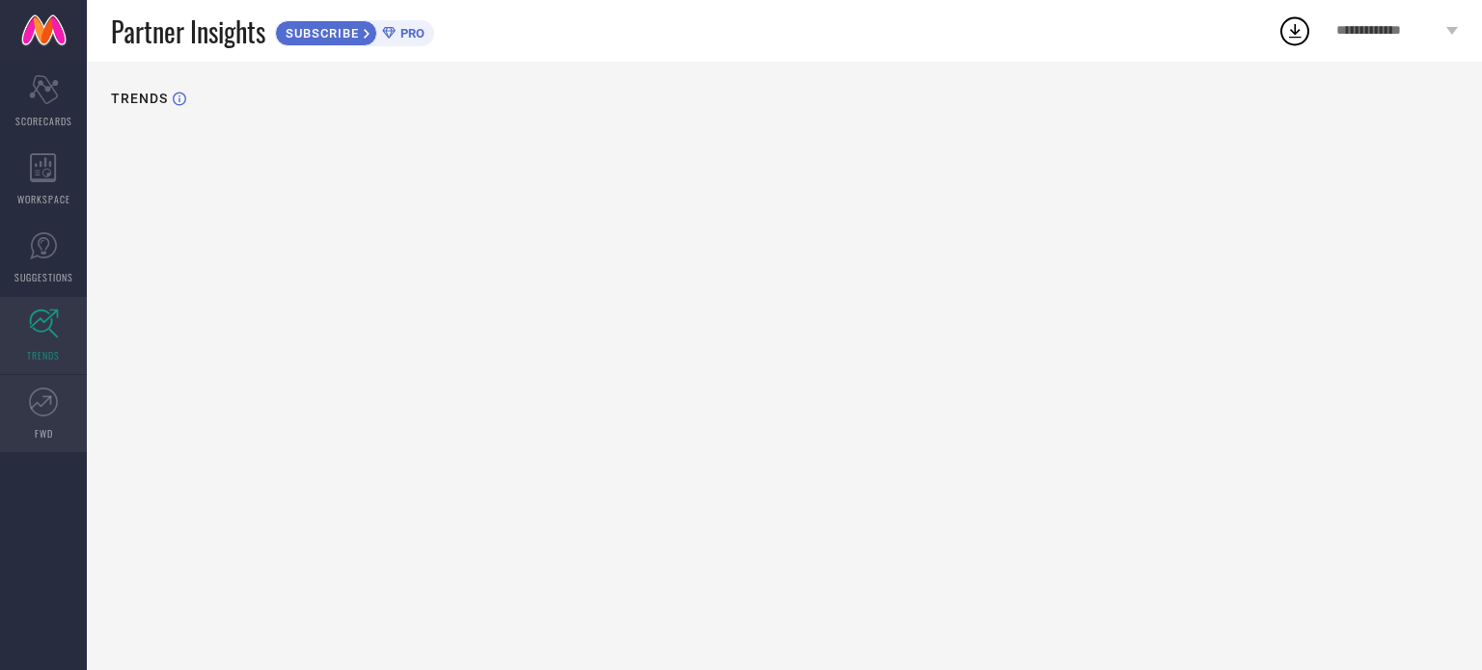
click at [39, 400] on icon at bounding box center [43, 402] width 29 height 29
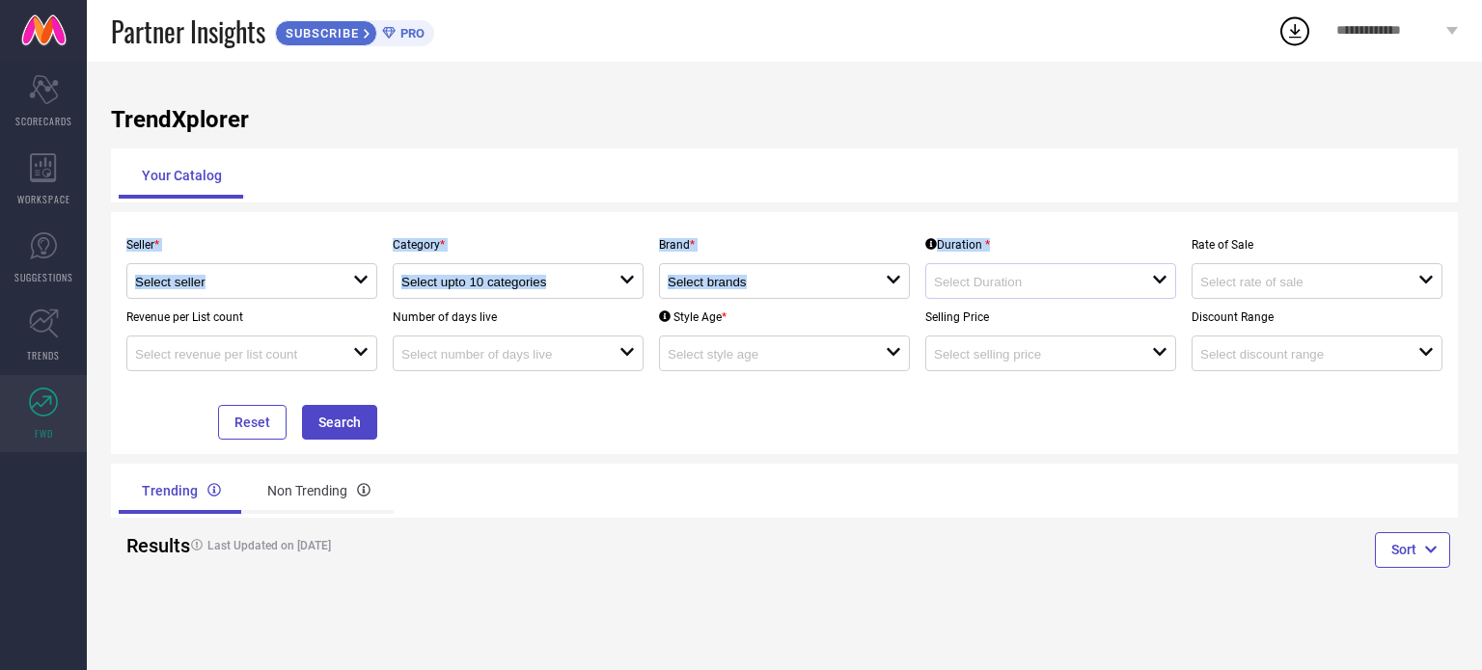
drag, startPoint x: 1476, startPoint y: 186, endPoint x: 1038, endPoint y: 276, distance: 447.0
click at [1038, 276] on div "TrendXplorer Your Catalog Seller * open Category * open Brand * open Duration *…" at bounding box center [784, 366] width 1395 height 609
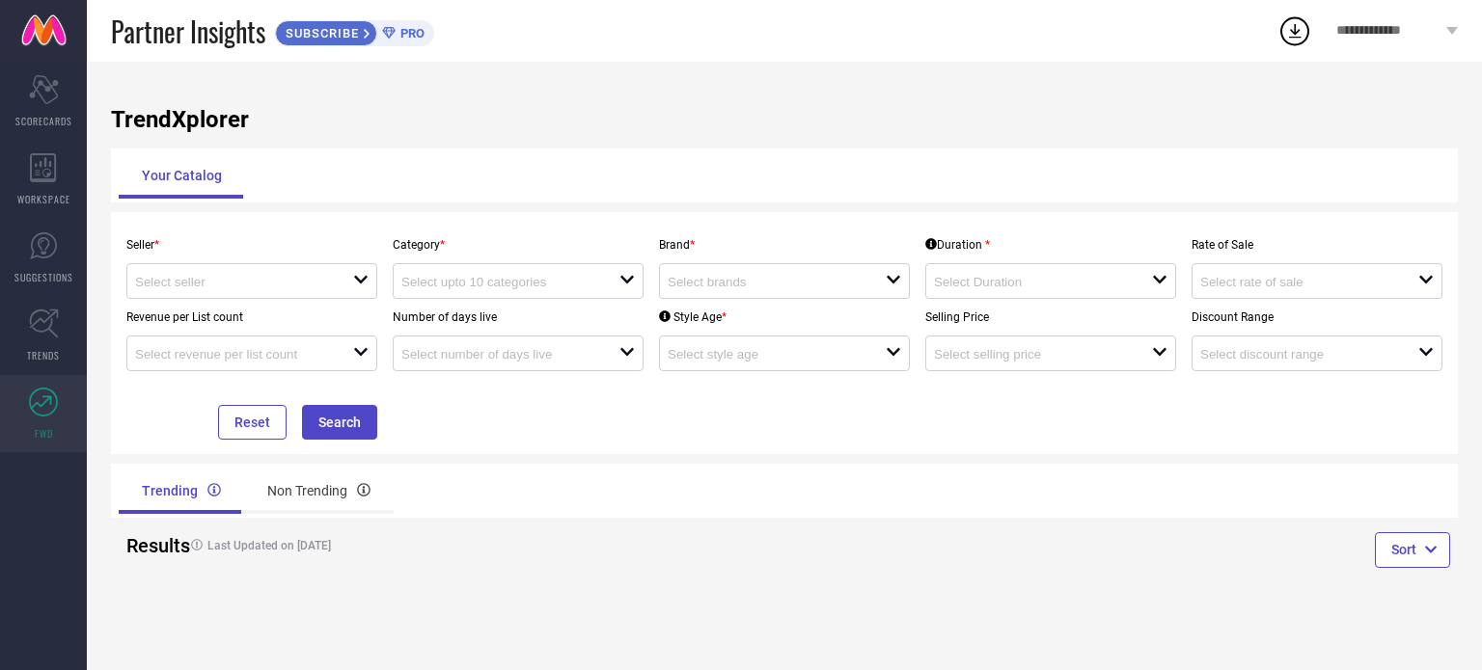
click at [637, 465] on div "Trending Non Trending" at bounding box center [447, 491] width 673 height 54
click at [325, 512] on div "Non Trending" at bounding box center [319, 491] width 150 height 46
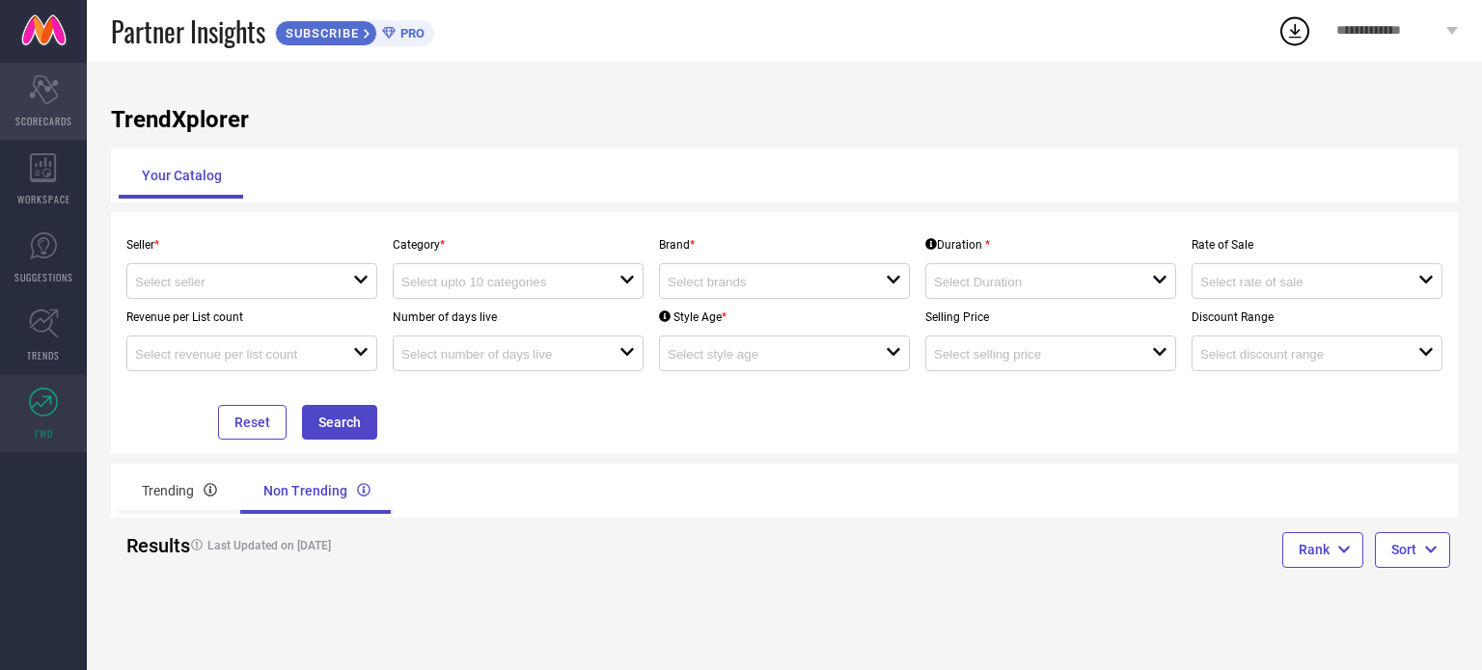
click at [4, 99] on div "Scorecard SCORECARDS" at bounding box center [43, 101] width 87 height 77
